Goal: Task Accomplishment & Management: Understand process/instructions

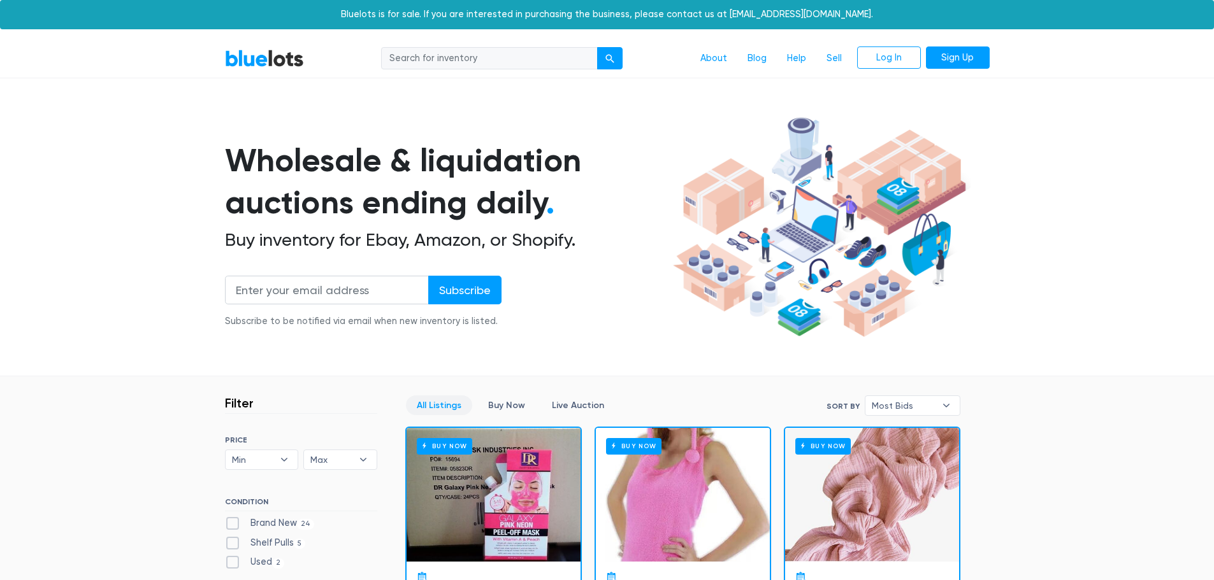
click at [795, 20] on div "Bluelots is for sale. If you are interested in purchasing the business, please …" at bounding box center [607, 14] width 1214 height 29
click at [839, 56] on link "Sell" at bounding box center [834, 59] width 36 height 24
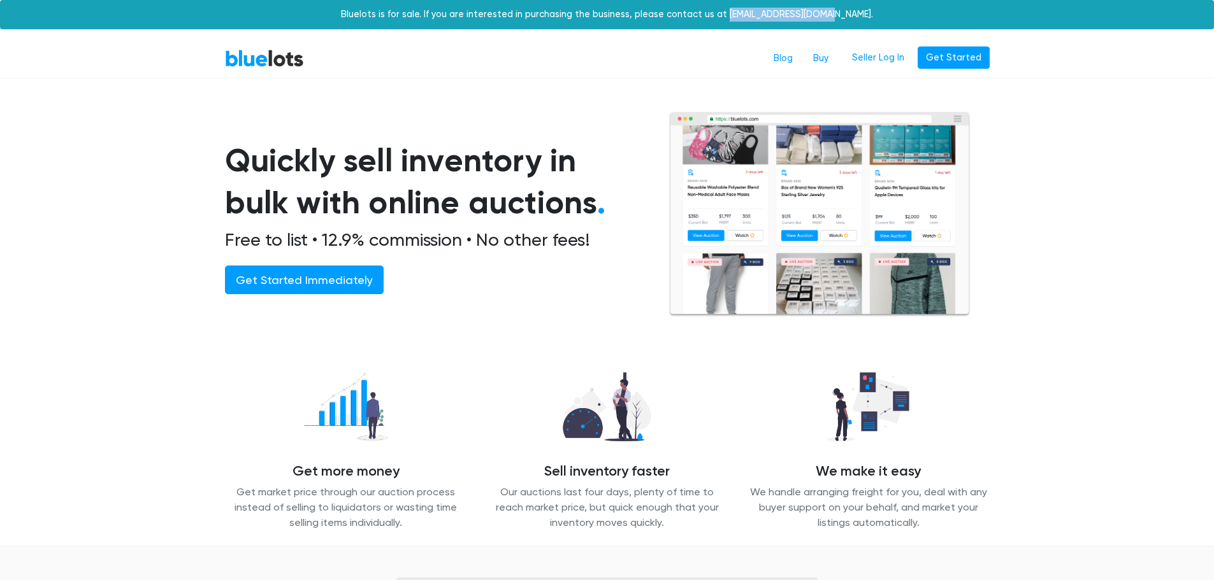
drag, startPoint x: 745, startPoint y: 19, endPoint x: 851, endPoint y: 21, distance: 106.4
click at [851, 21] on div "Bluelots is for sale. If you are interested in purchasing the business, please …" at bounding box center [607, 14] width 1214 height 29
copy div "[EMAIL_ADDRESS][DOMAIN_NAME]."
click at [1126, 198] on section "Quickly sell inventory in bulk with online auctions . Free to list • 12.9% comm…" at bounding box center [607, 231] width 1214 height 239
